Goal: Task Accomplishment & Management: Manage account settings

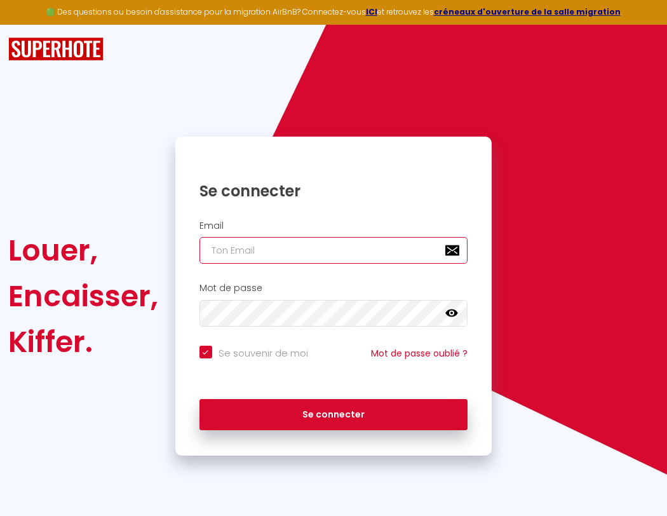
type input "l"
checkbox input "true"
type input "le"
checkbox input "true"
type input "les"
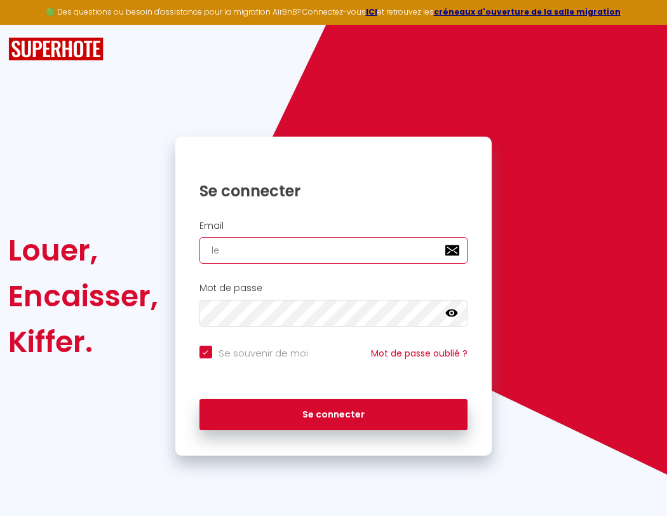
checkbox input "true"
type input "lesp"
checkbox input "true"
type input "lespa"
checkbox input "true"
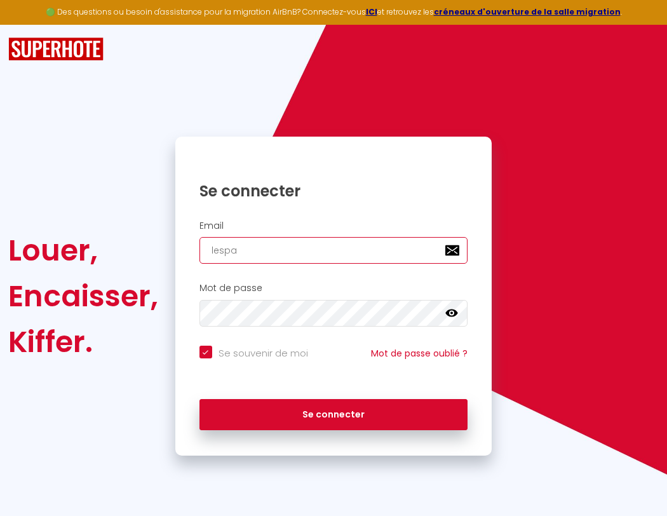
type input "lespac"
checkbox input "true"
type input "lespace"
checkbox input "true"
type input "l"
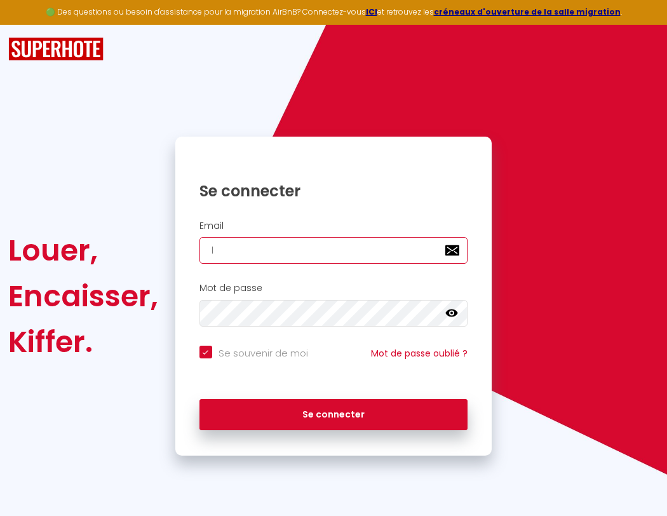
checkbox input "true"
type input "le"
checkbox input "true"
type input "les"
checkbox input "true"
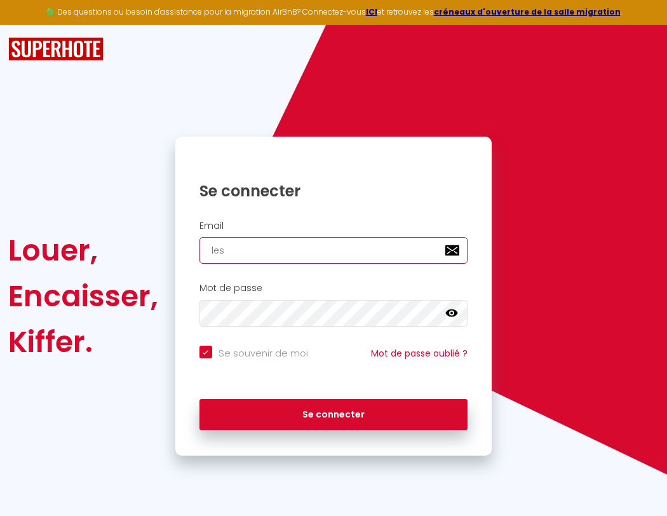
type input "lesp"
checkbox input "true"
type input "lespa"
checkbox input "true"
type input "lespac"
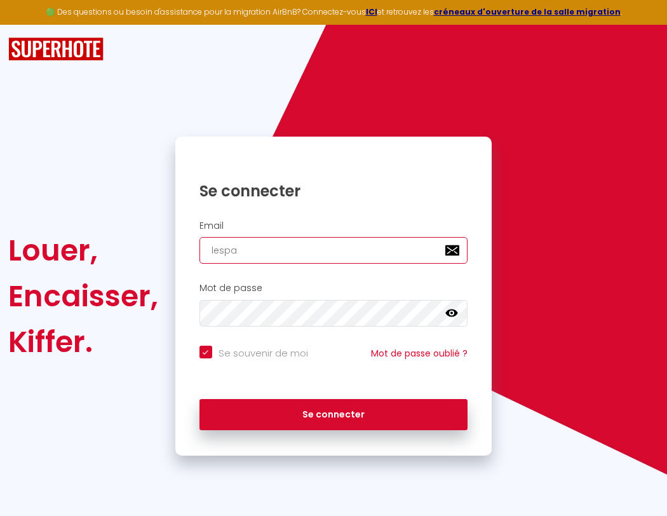
checkbox input "true"
type input "lespace"
checkbox input "true"
type input "lespaced"
checkbox input "true"
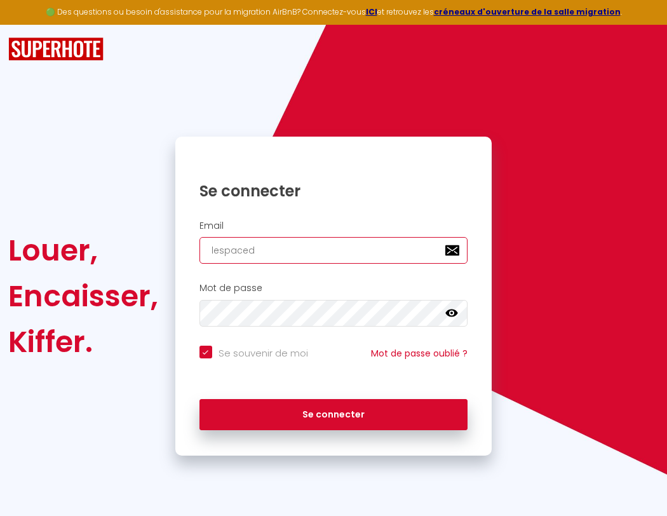
type input "l"
checkbox input "true"
type input "lespacede"
checkbox input "true"
type input "lespacedetente@g"
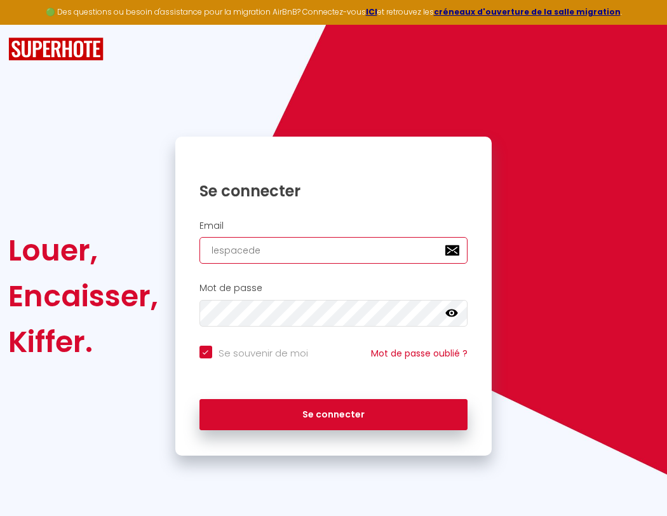
checkbox input "true"
type input "lespacedet"
checkbox input "true"
type input "lespacedetente@gm"
checkbox input "true"
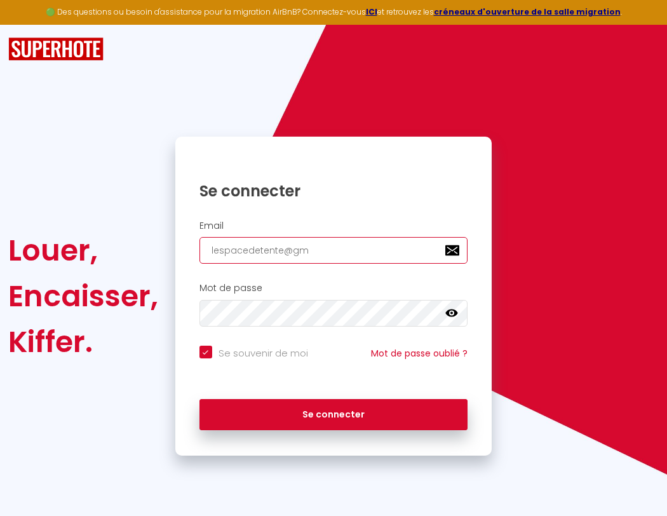
type input "lespacedete"
checkbox input "true"
type input "lespacedetente@gma"
checkbox input "true"
type input "lespacedeten"
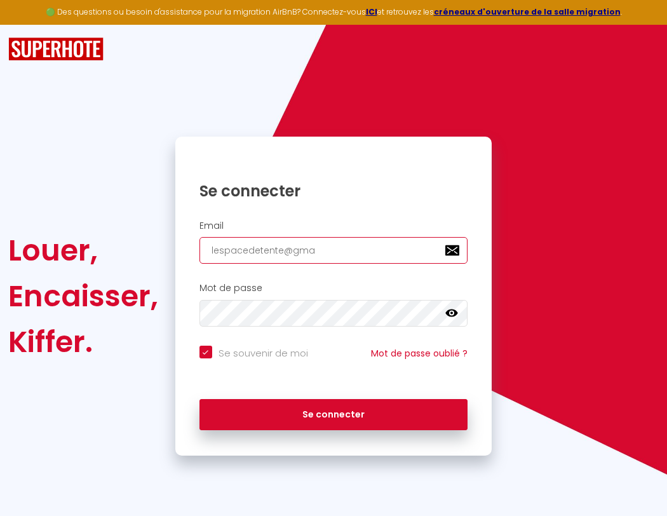
checkbox input "true"
type input "lespacedetente@gmai"
checkbox input "true"
type input "lespacedetent"
checkbox input "true"
